Goal: Information Seeking & Learning: Learn about a topic

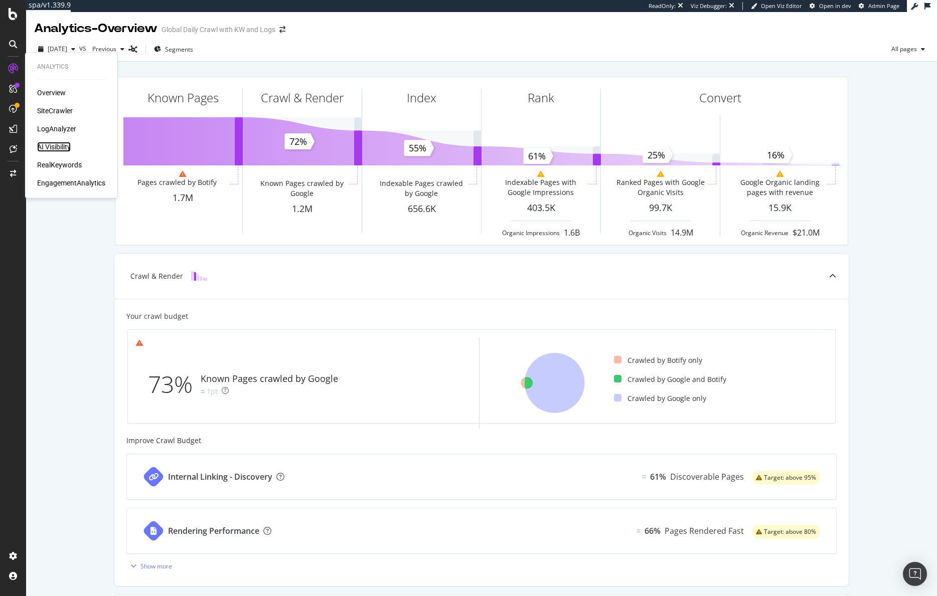
click at [59, 144] on div "AI Visibility" at bounding box center [54, 147] width 34 height 10
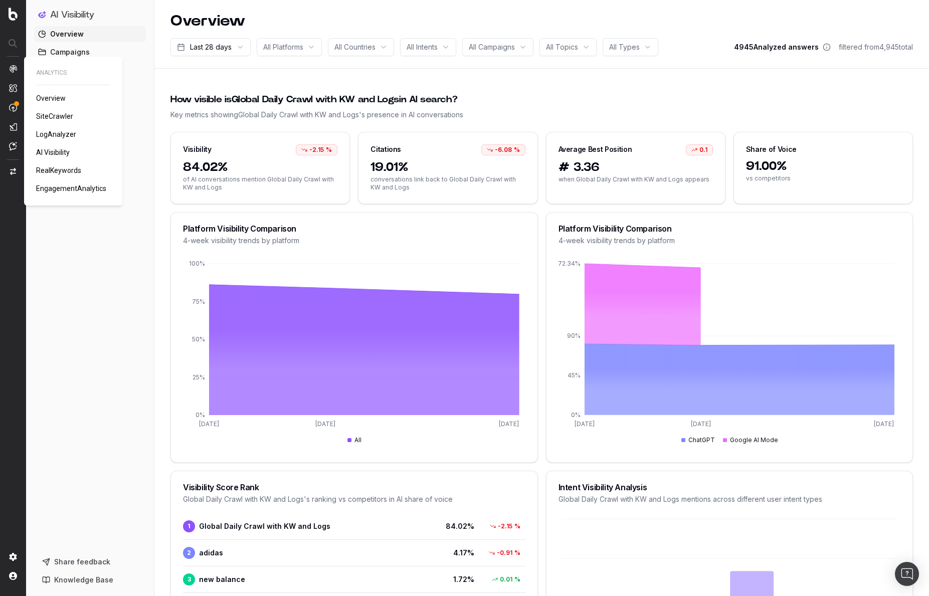
click at [14, 67] on img at bounding box center [13, 69] width 8 height 8
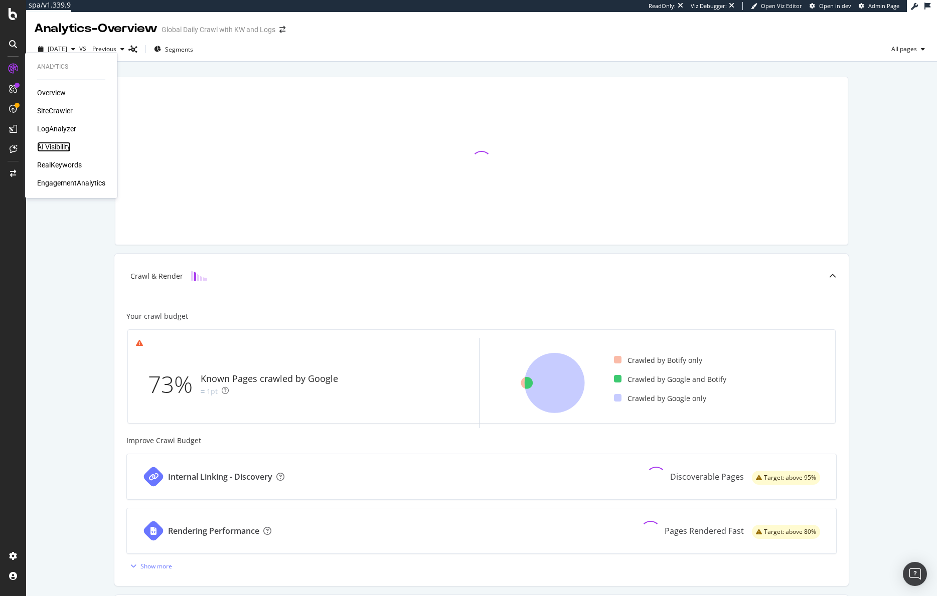
click at [58, 149] on div "AI Visibility" at bounding box center [54, 147] width 34 height 10
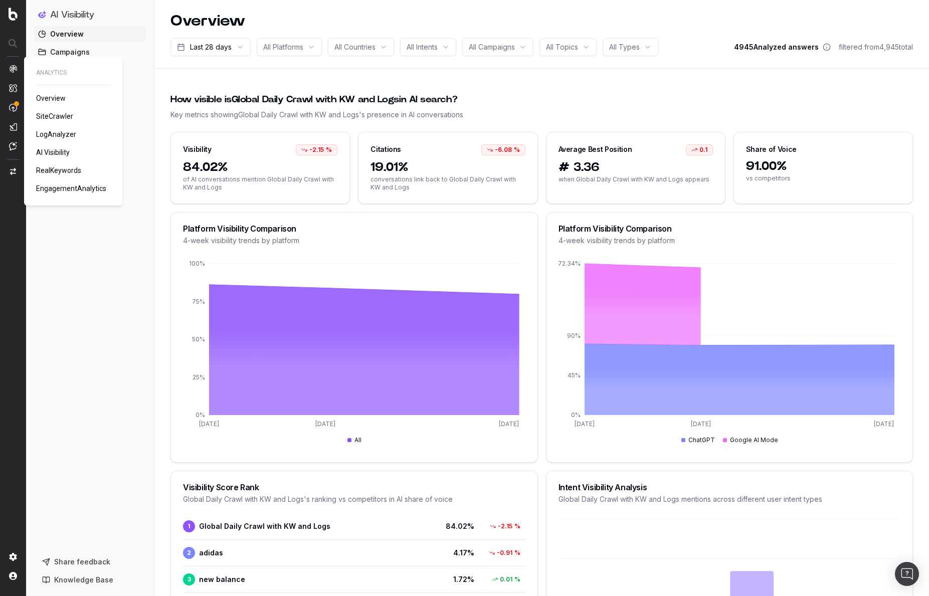
click at [53, 96] on span "Overview" at bounding box center [51, 98] width 30 height 8
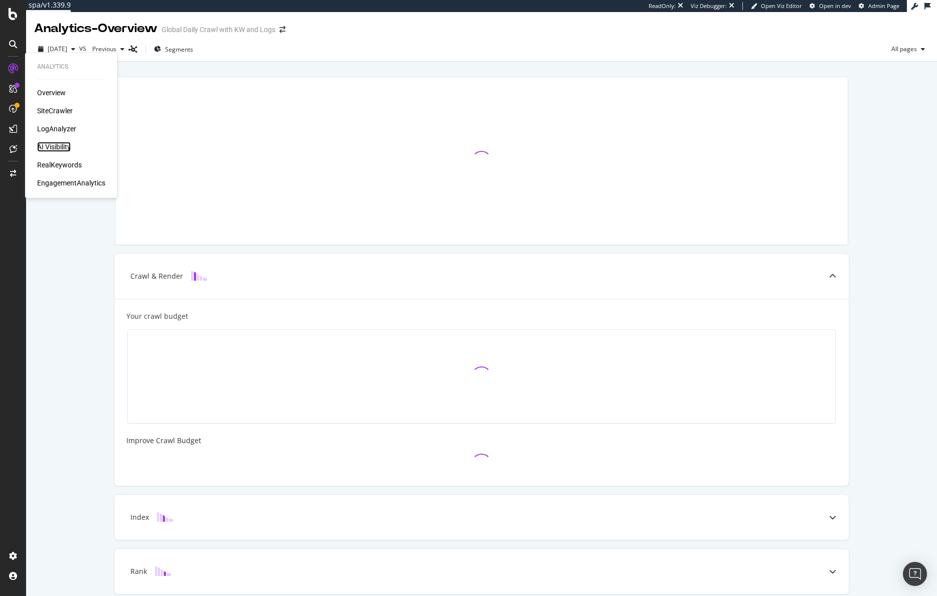
click at [55, 144] on div "AI Visibility" at bounding box center [54, 147] width 34 height 10
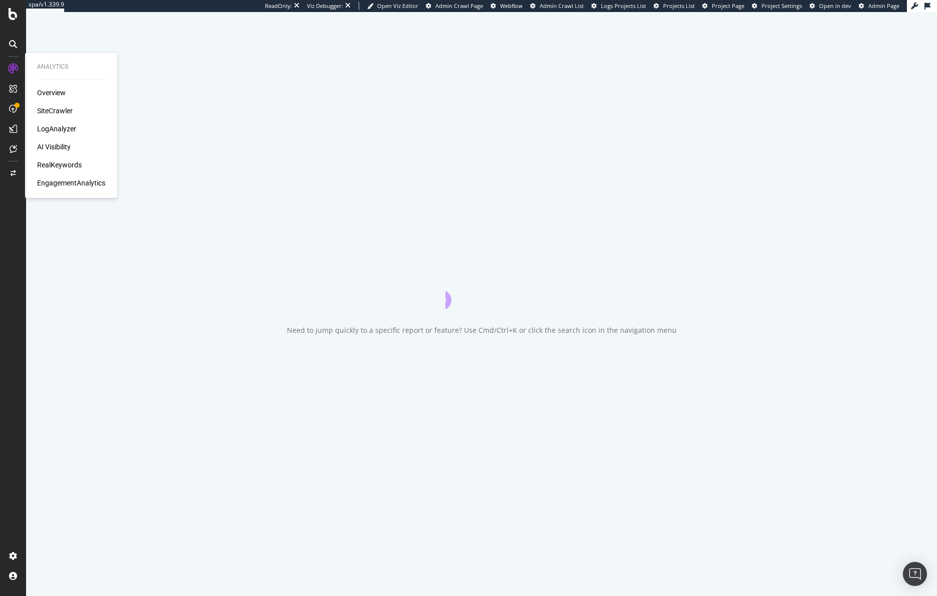
click at [53, 145] on div "AI Visibility" at bounding box center [54, 147] width 34 height 10
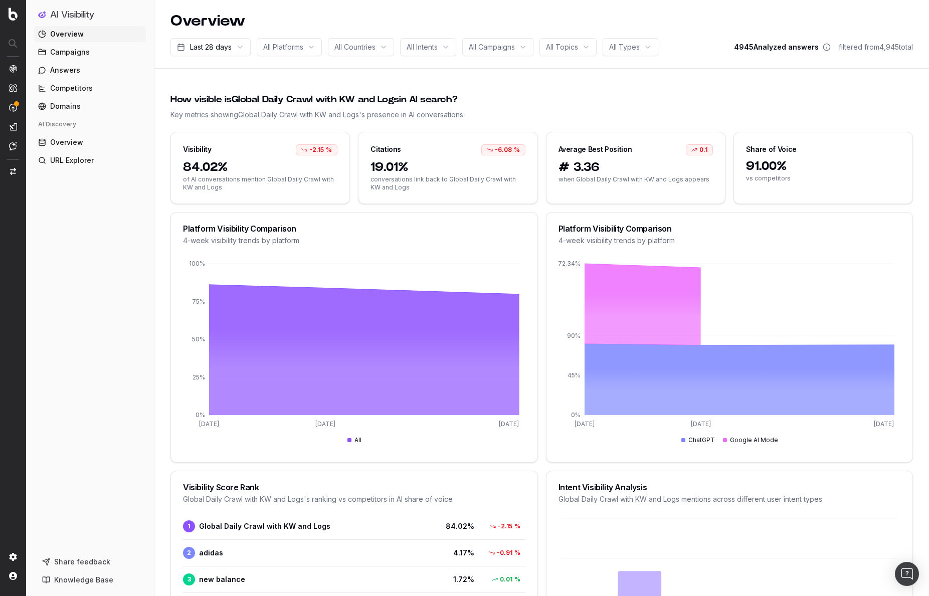
click at [71, 239] on div "Overview Campaigns Answers Competitors Domains AI Discovery Overview URL Explor…" at bounding box center [90, 286] width 112 height 520
click at [99, 261] on div "Overview Campaigns Answers Competitors Domains AI Discovery Overview URL Explor…" at bounding box center [90, 286] width 112 height 520
click at [140, 240] on div "Overview Campaigns Answers Competitors Domains AI Discovery Overview URL Explor…" at bounding box center [90, 286] width 112 height 520
click at [38, 97] on span "Overview" at bounding box center [51, 98] width 30 height 8
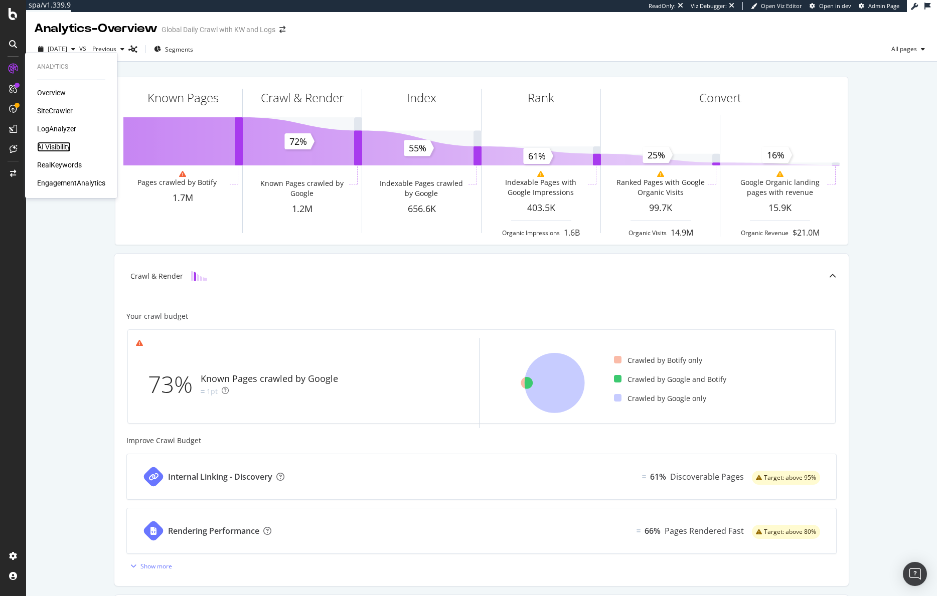
click at [65, 149] on div "AI Visibility" at bounding box center [54, 147] width 34 height 10
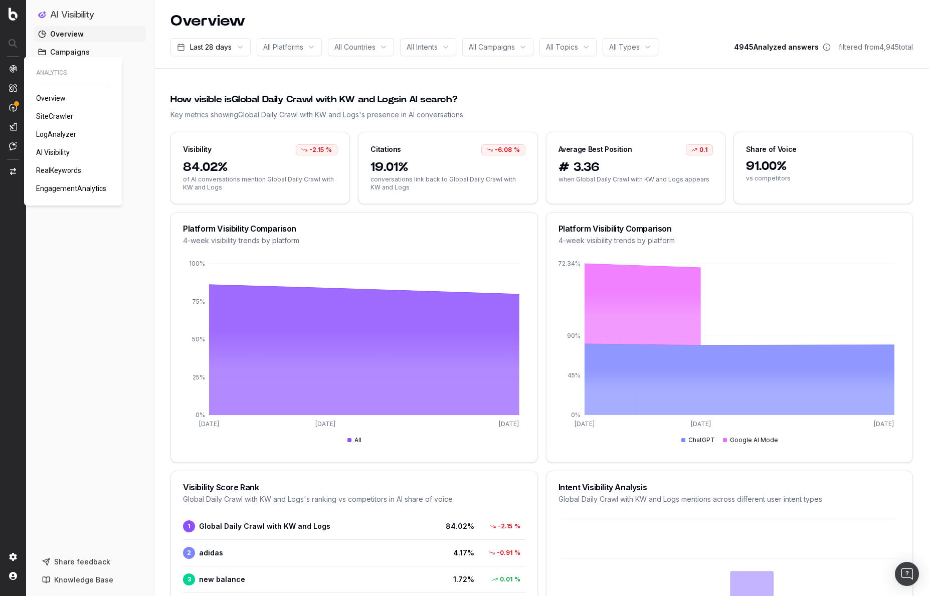
click at [56, 98] on span "Overview" at bounding box center [51, 98] width 30 height 8
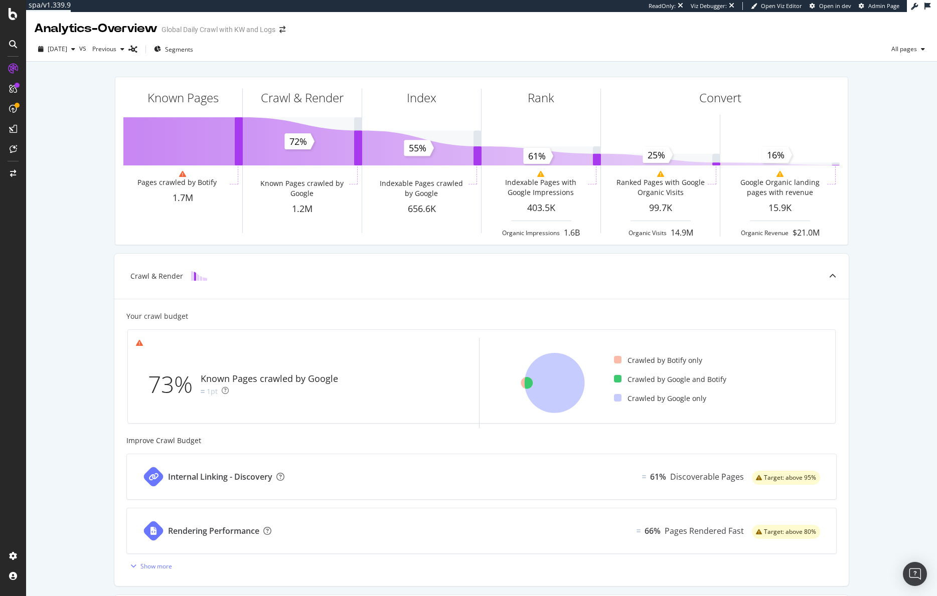
click at [927, 6] on icon at bounding box center [927, 6] width 6 height 7
